Goal: Task Accomplishment & Management: Manage account settings

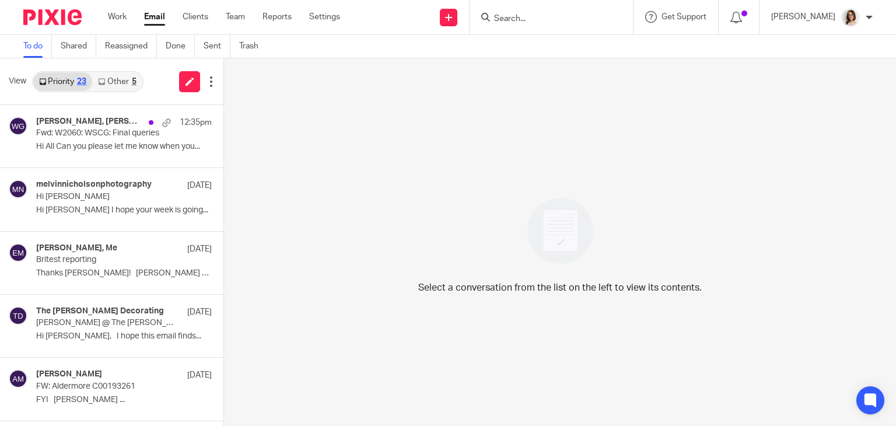
click at [154, 23] on link "Email" at bounding box center [154, 17] width 21 height 12
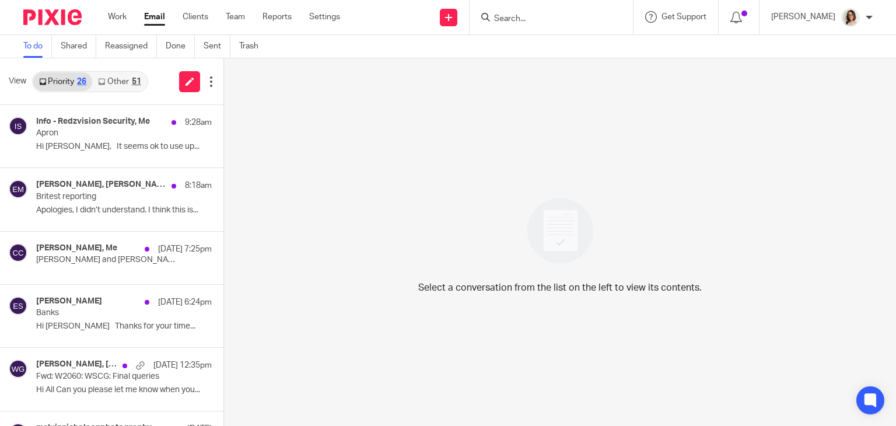
click at [116, 84] on link "Other 51" at bounding box center [119, 81] width 54 height 19
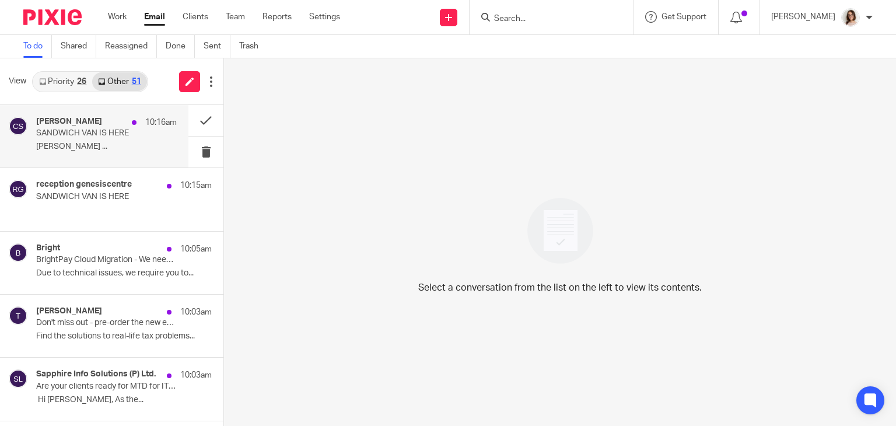
click at [138, 144] on p "Catherine Smith ..." at bounding box center [106, 147] width 141 height 10
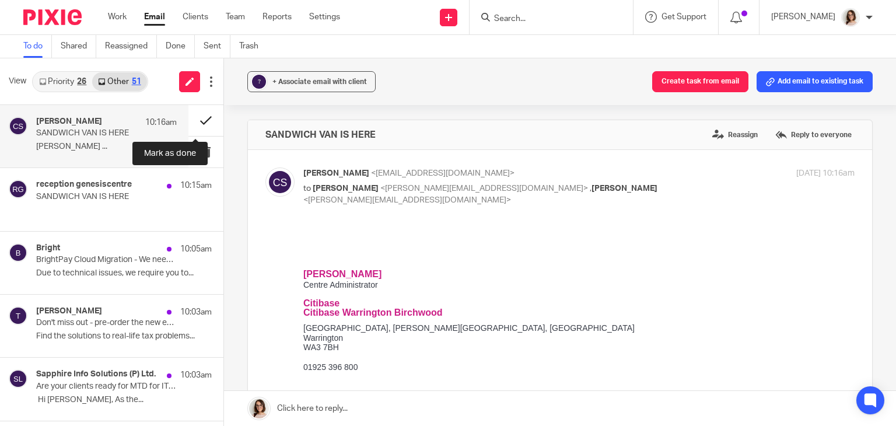
click at [190, 122] on button at bounding box center [205, 120] width 35 height 31
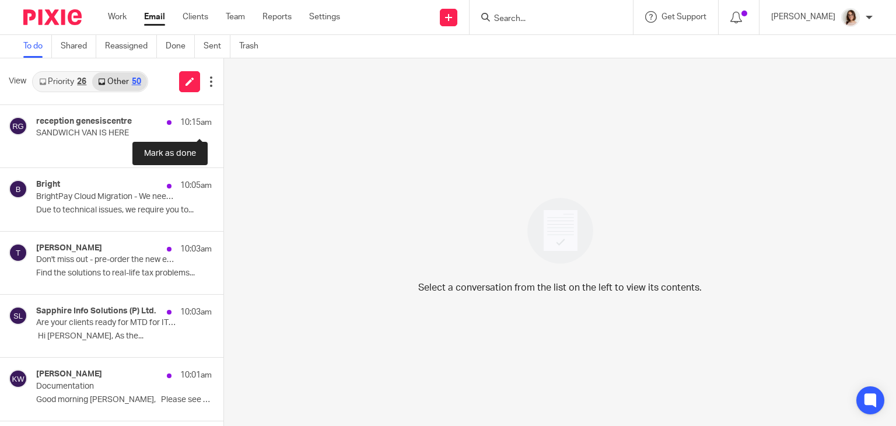
click at [223, 122] on button at bounding box center [227, 120] width 9 height 31
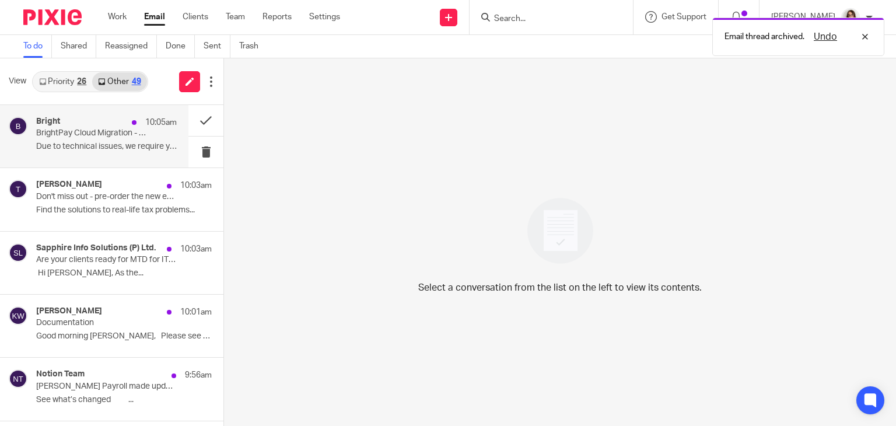
click at [141, 134] on div "Bright 10:05am BrightPay Cloud Migration - We need you to re-book your migratio…" at bounding box center [106, 136] width 141 height 39
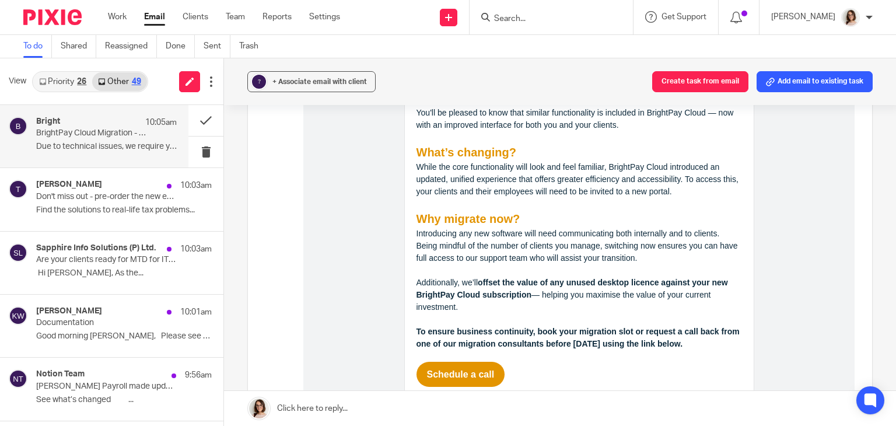
scroll to position [533, 0]
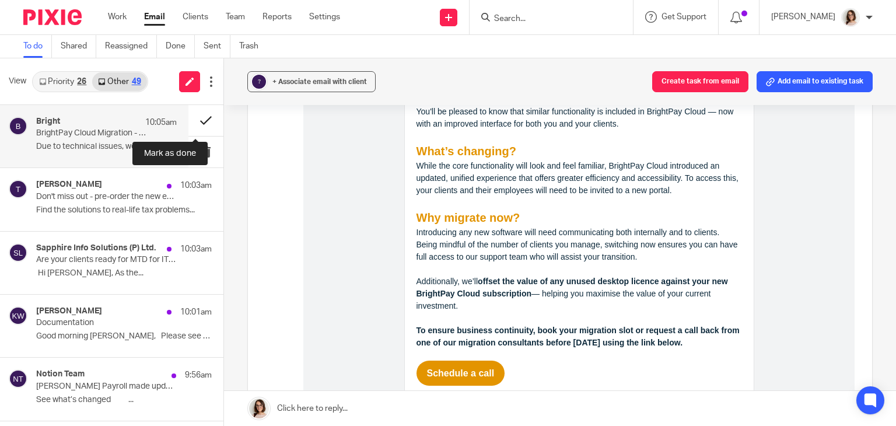
click at [199, 121] on button at bounding box center [205, 120] width 35 height 31
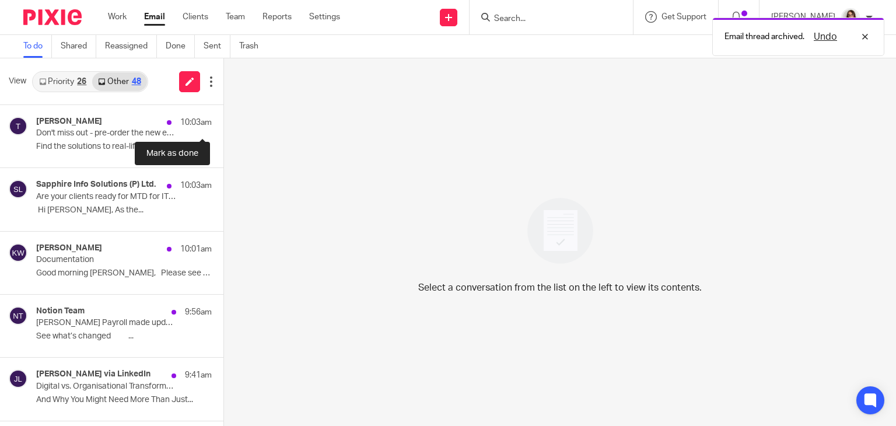
click at [223, 121] on button at bounding box center [227, 120] width 9 height 31
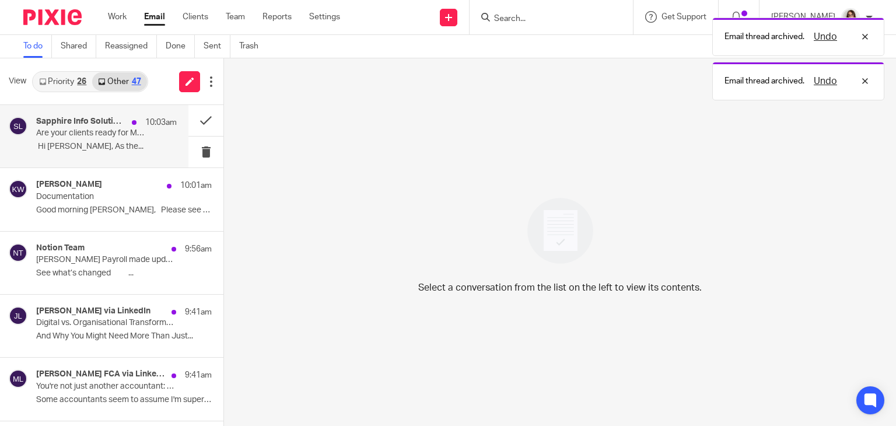
click at [142, 136] on div "Sapphire Info Solutions (P) Ltd. 10:03am Are your clients ready for MTD for ITS…" at bounding box center [106, 136] width 141 height 39
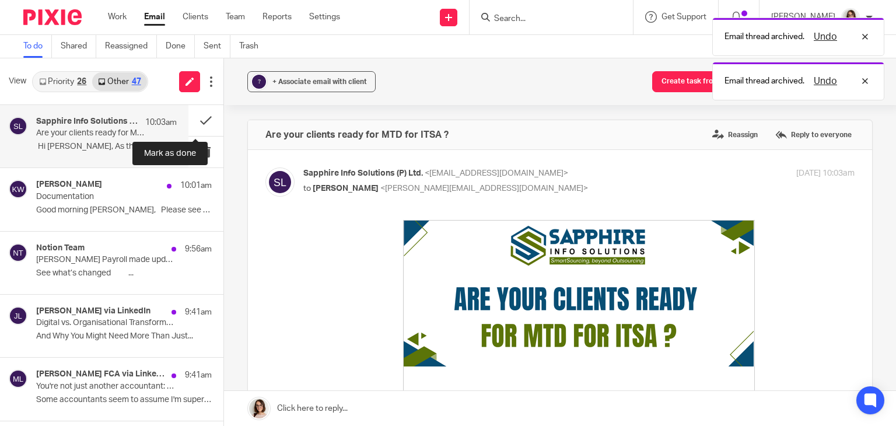
scroll to position [0, 0]
click at [195, 124] on button at bounding box center [205, 120] width 35 height 31
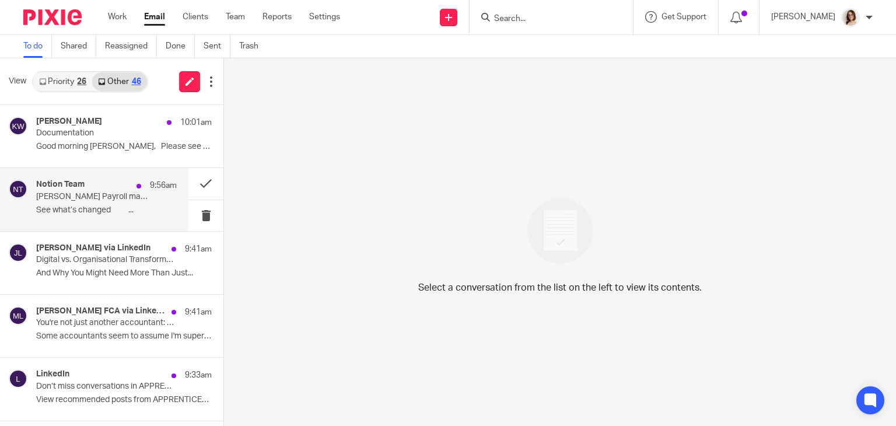
click at [121, 199] on p "Jay - Love Payroll made updates in Caroline’s Workspace" at bounding box center [92, 197] width 113 height 10
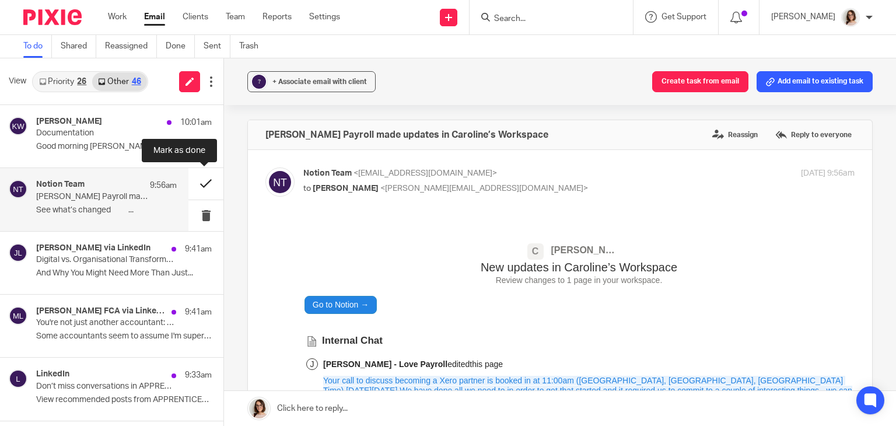
click at [201, 182] on button at bounding box center [205, 183] width 35 height 31
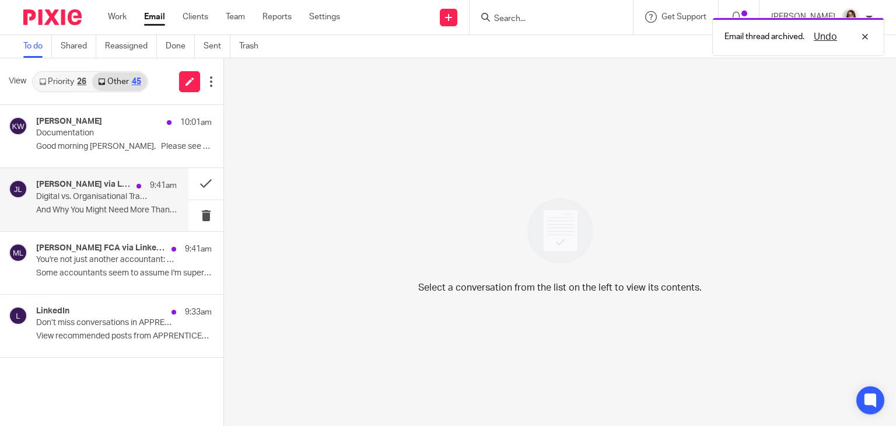
click at [96, 214] on p "And Why You Might Need More Than Just..." at bounding box center [106, 210] width 141 height 10
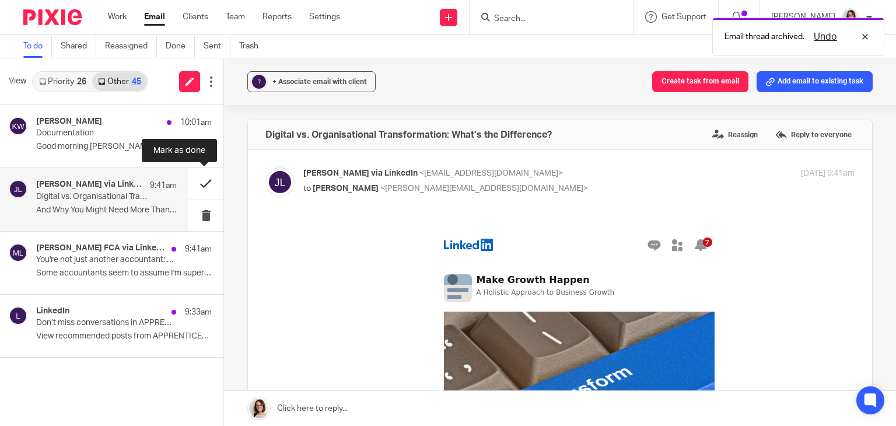
click at [203, 183] on button at bounding box center [205, 183] width 35 height 31
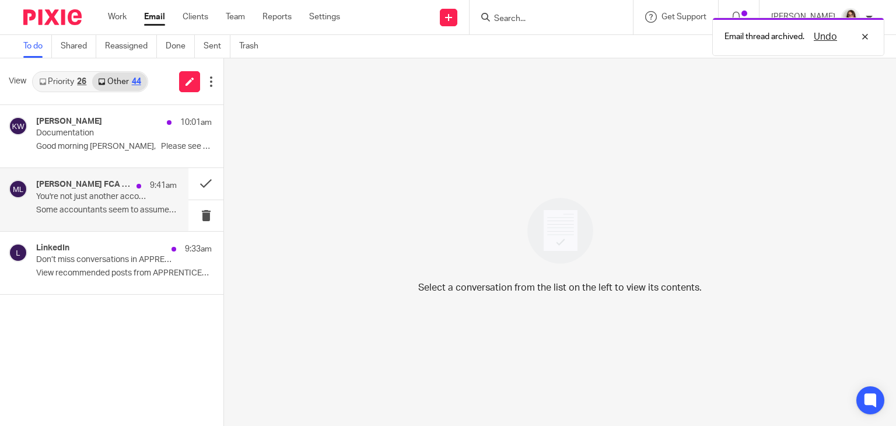
click at [129, 205] on p "Some accountants seem to assume I'm super busy..." at bounding box center [106, 210] width 141 height 10
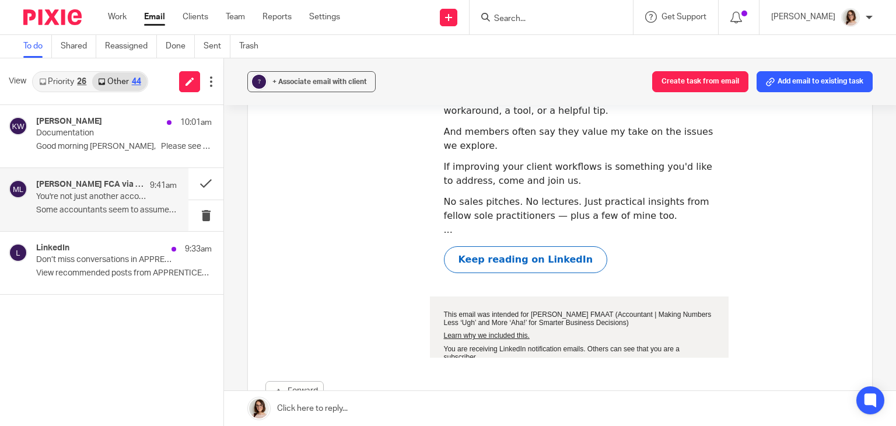
scroll to position [1038, 0]
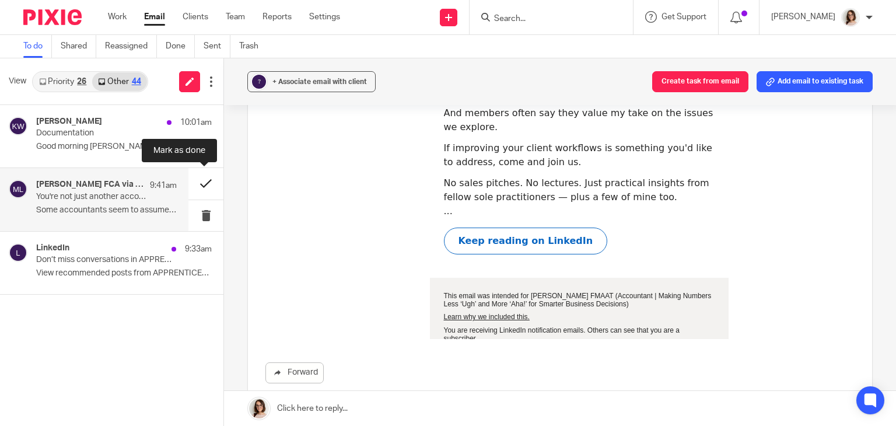
click at [201, 182] on button at bounding box center [205, 183] width 35 height 31
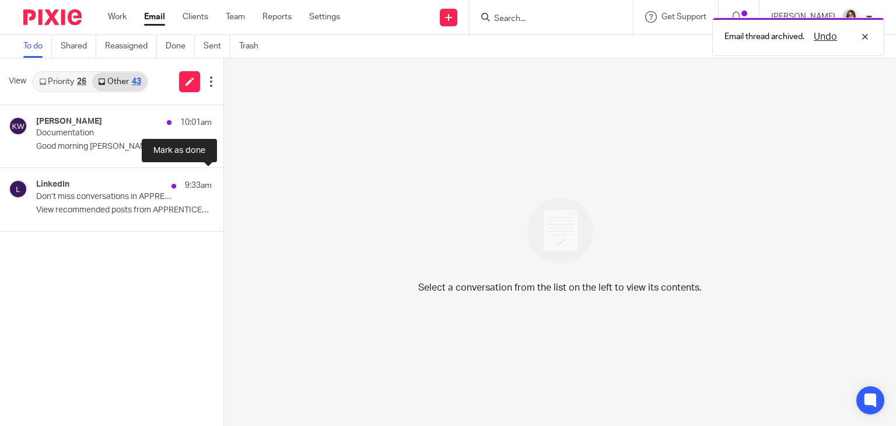
click at [223, 182] on button at bounding box center [227, 183] width 9 height 31
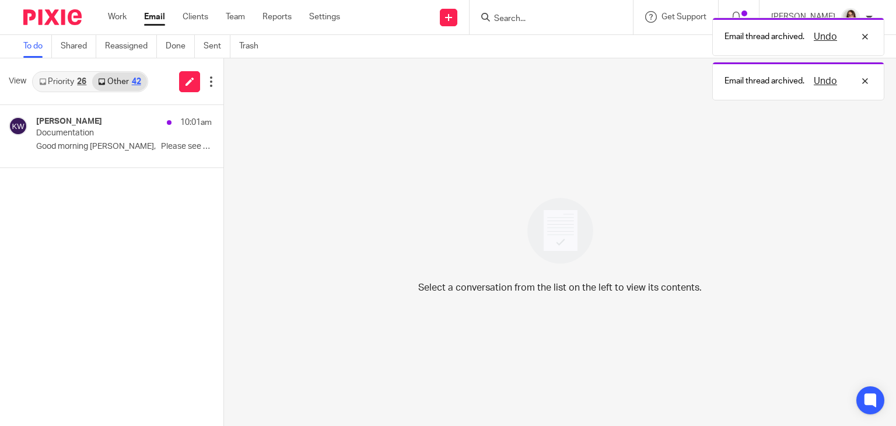
click at [153, 17] on link "Email" at bounding box center [154, 17] width 21 height 12
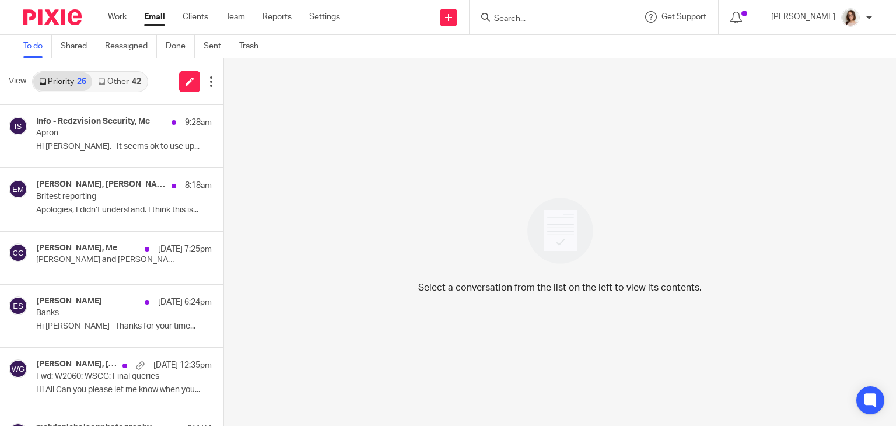
click at [128, 79] on link "Other 42" at bounding box center [119, 81] width 54 height 19
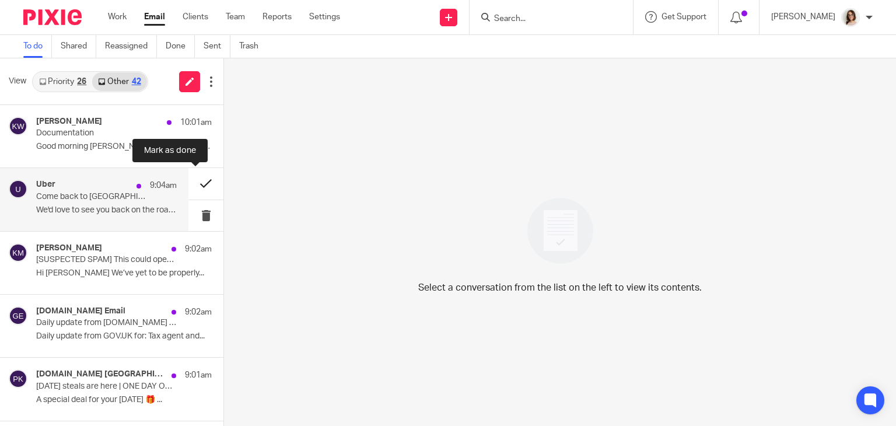
click at [200, 182] on button at bounding box center [205, 183] width 35 height 31
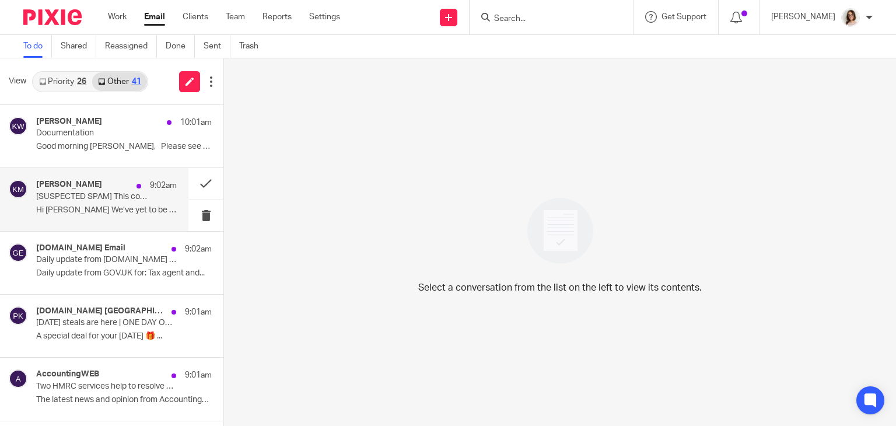
click at [128, 206] on p "Hi Caroline We’ve yet to be properly..." at bounding box center [106, 210] width 141 height 10
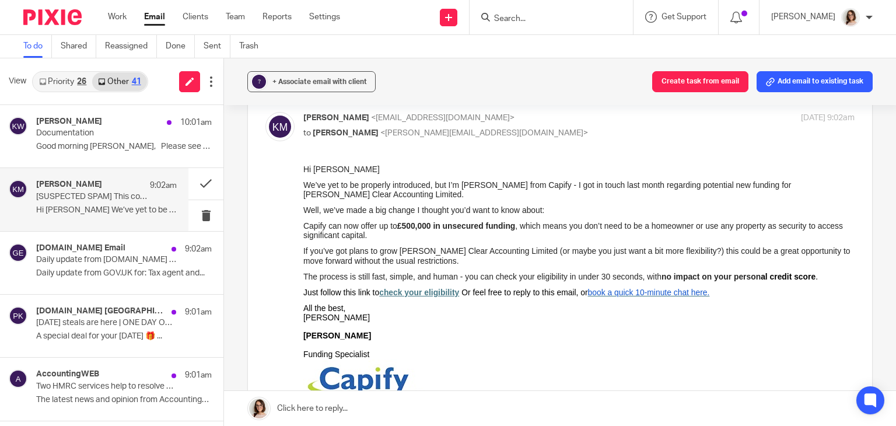
scroll to position [61, 0]
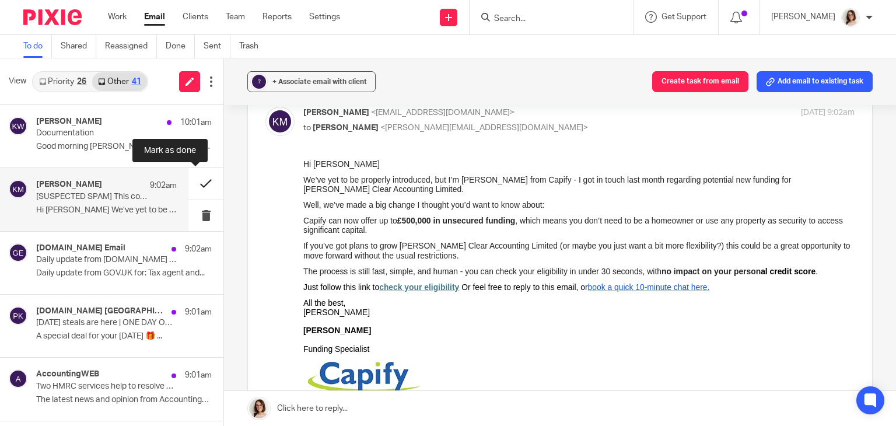
click at [191, 182] on button at bounding box center [205, 183] width 35 height 31
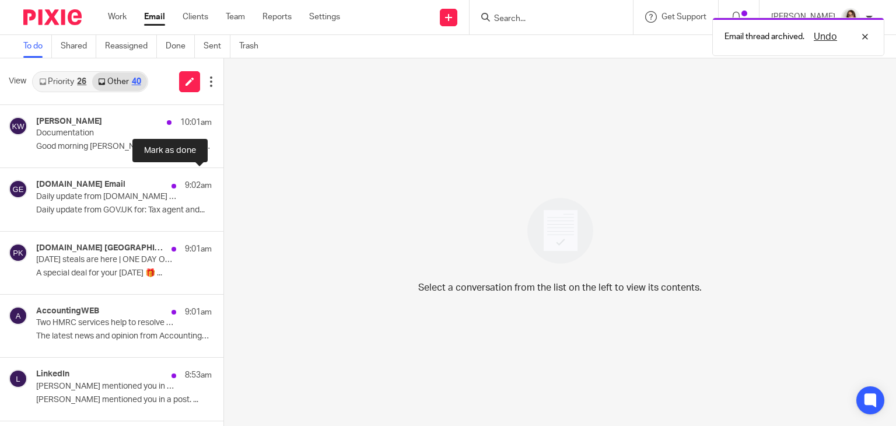
click at [223, 182] on button at bounding box center [227, 183] width 9 height 31
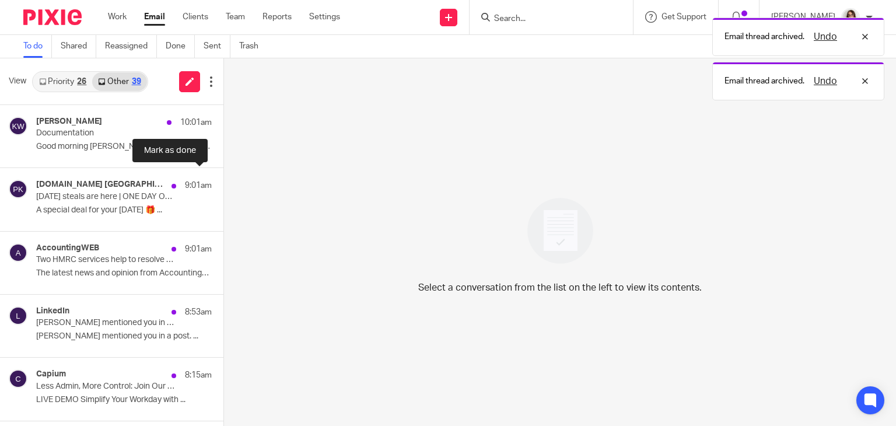
click at [223, 182] on button at bounding box center [227, 183] width 9 height 31
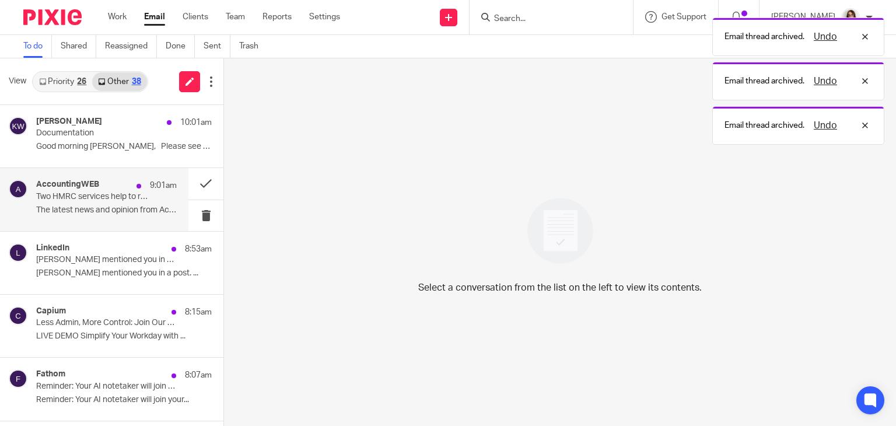
click at [117, 215] on p "The latest news and opinion from AccountingWEB ..." at bounding box center [106, 210] width 141 height 10
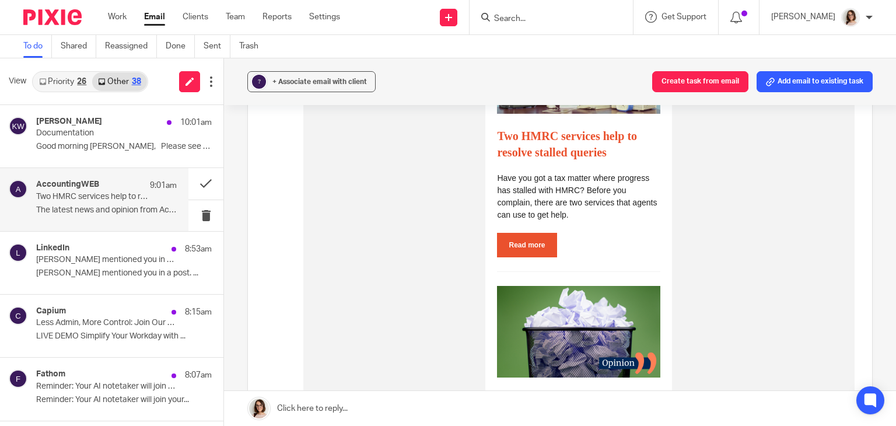
scroll to position [426, 0]
click at [153, 19] on link "Email" at bounding box center [154, 17] width 21 height 12
